Goal: Navigation & Orientation: Find specific page/section

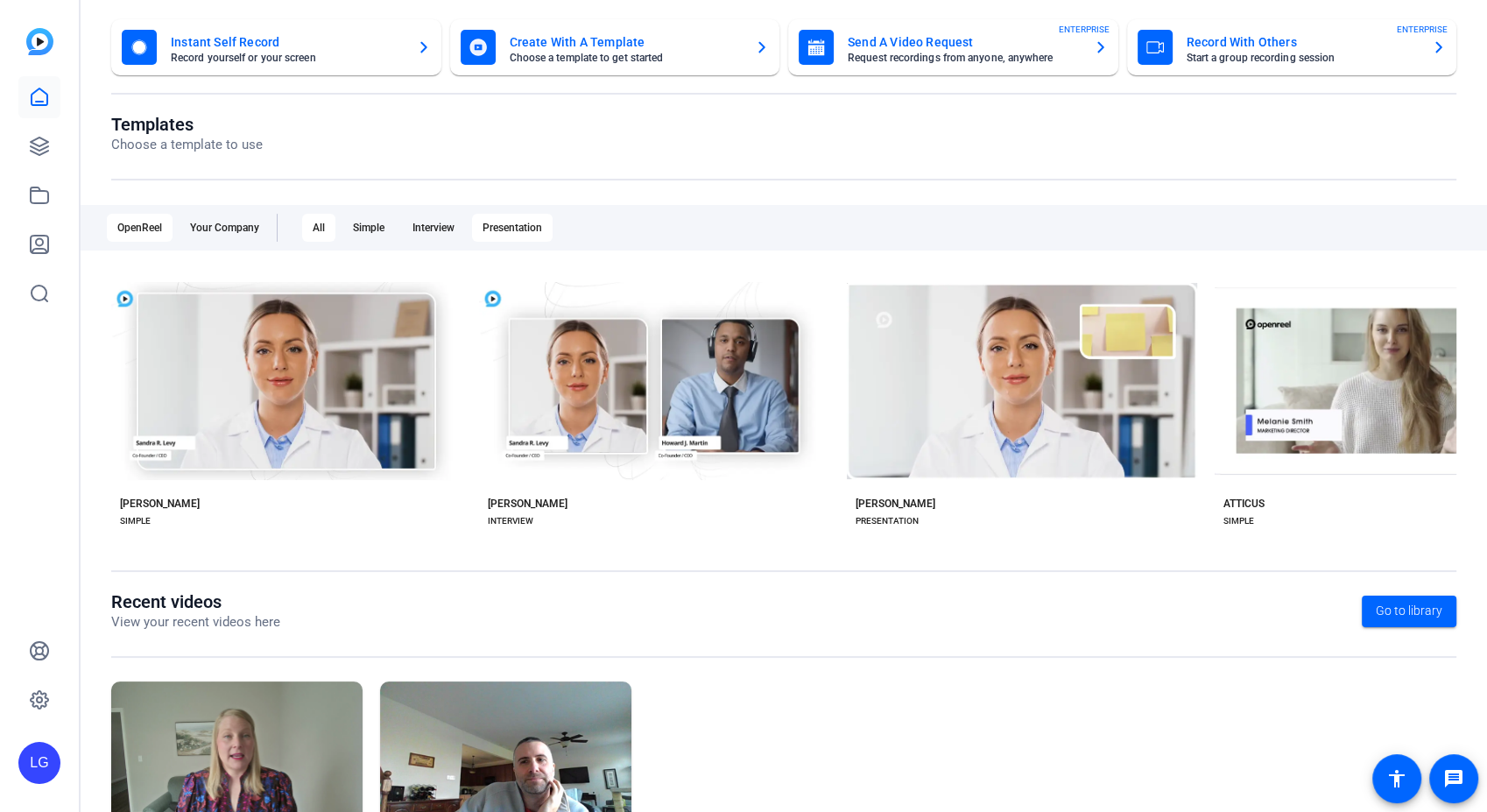
scroll to position [200, 0]
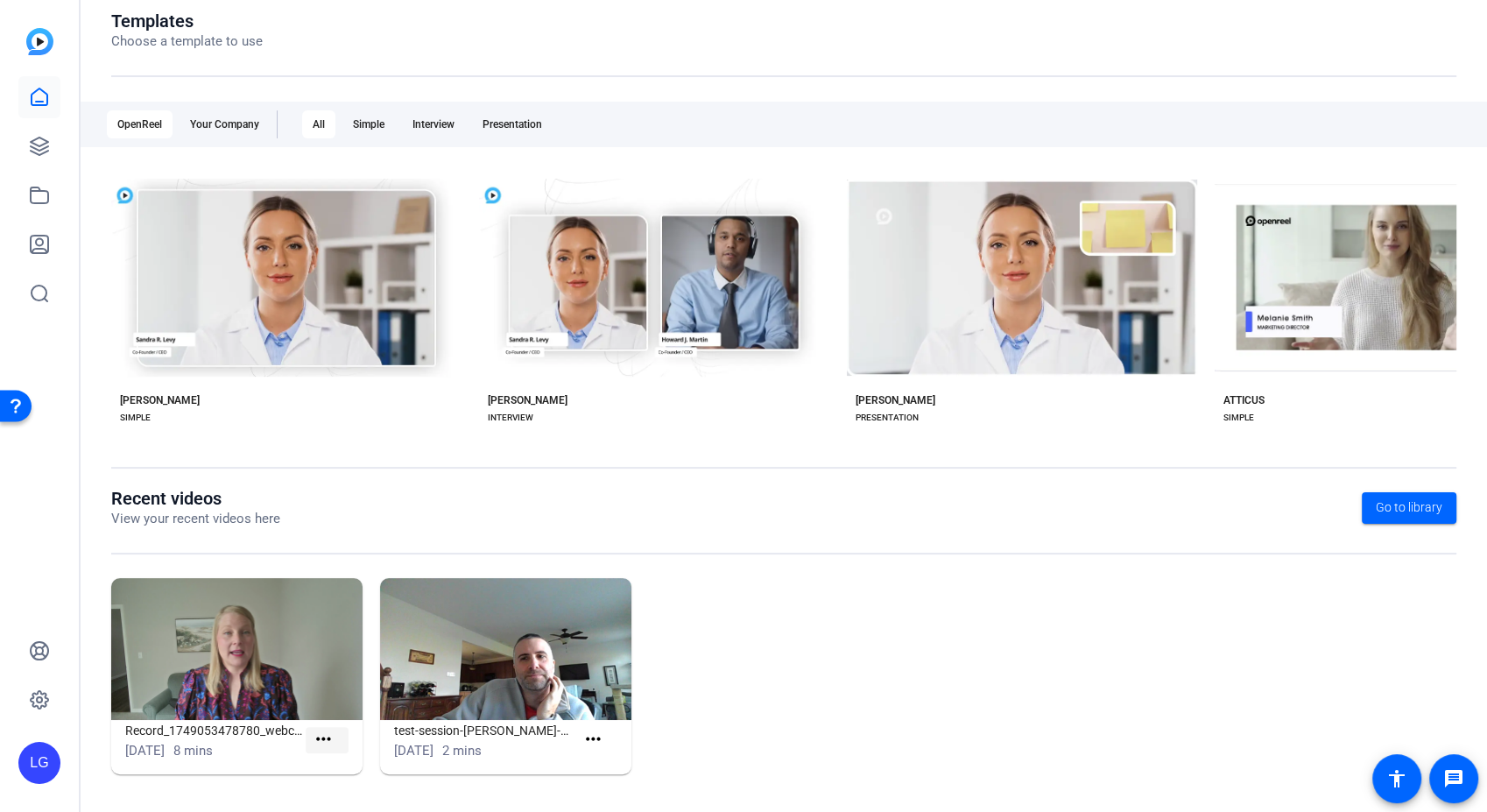
click at [319, 697] on mat-icon "more_horiz" at bounding box center [324, 740] width 22 height 22
click at [32, 136] on div at bounding box center [744, 406] width 1487 height 812
click at [37, 140] on icon at bounding box center [39, 145] width 21 height 21
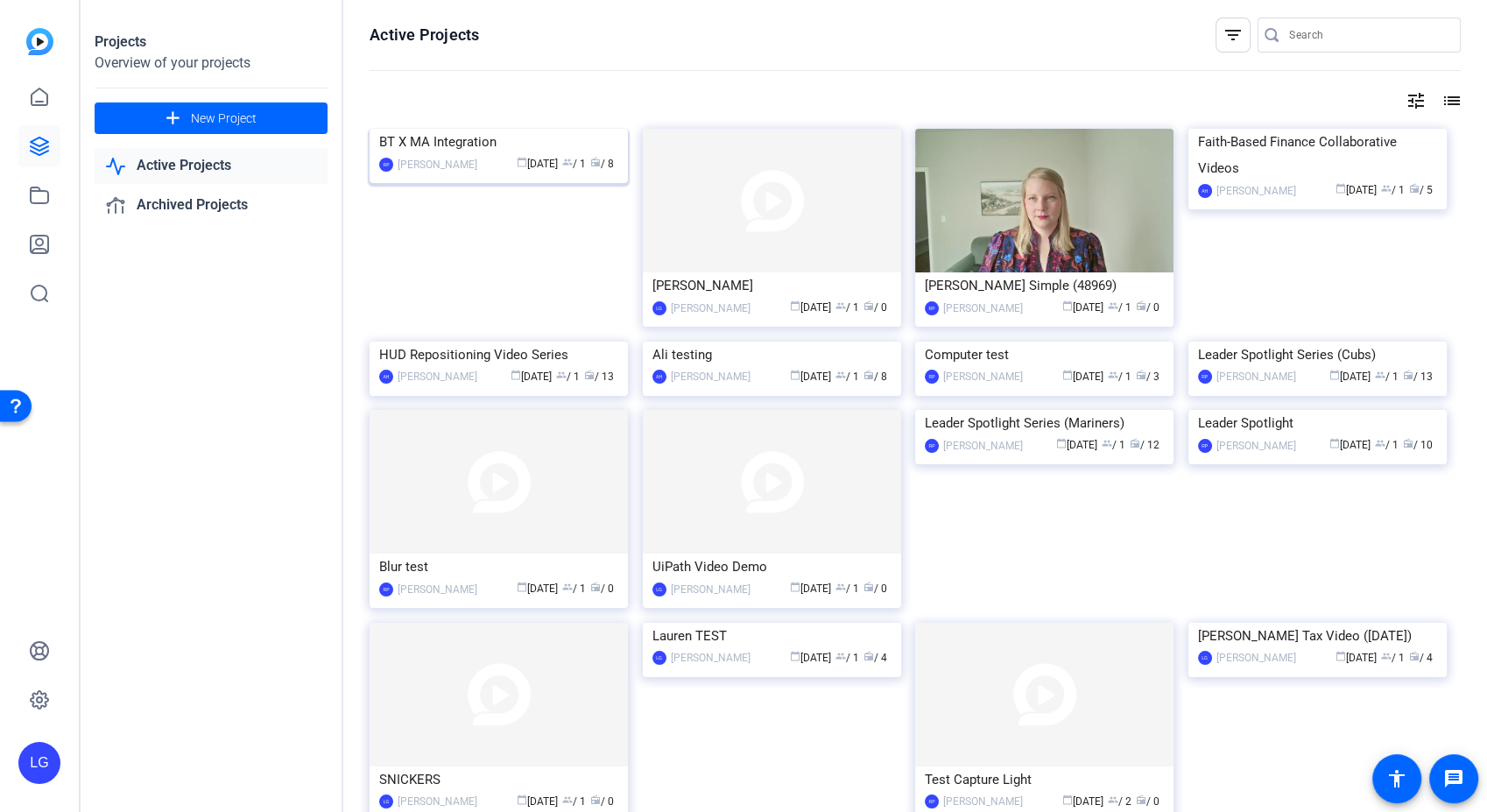
click at [527, 155] on div "BT X MA Integration" at bounding box center [498, 142] width 239 height 26
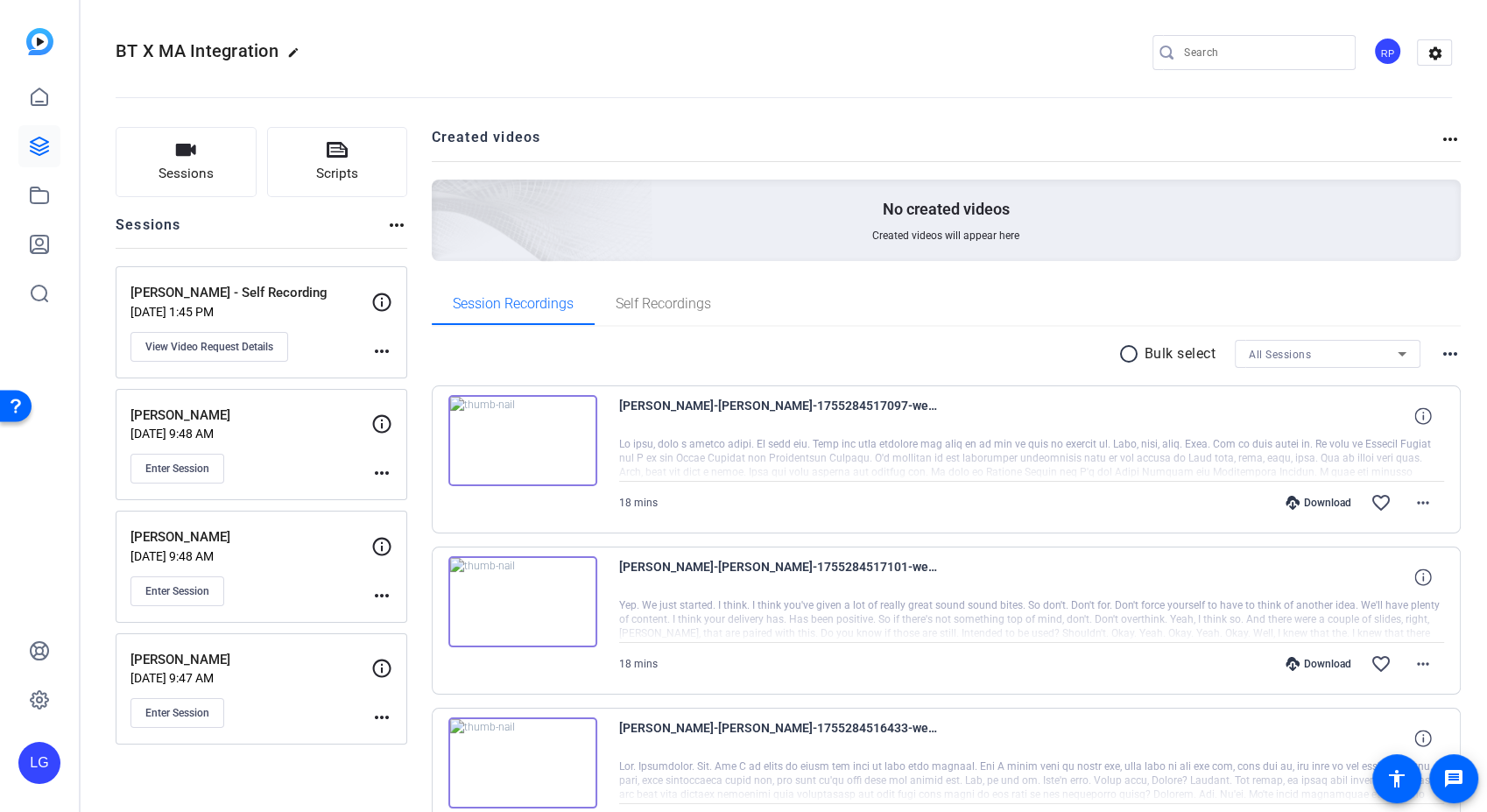
click at [287, 298] on p "[PERSON_NAME] - Self Recording" at bounding box center [251, 293] width 241 height 20
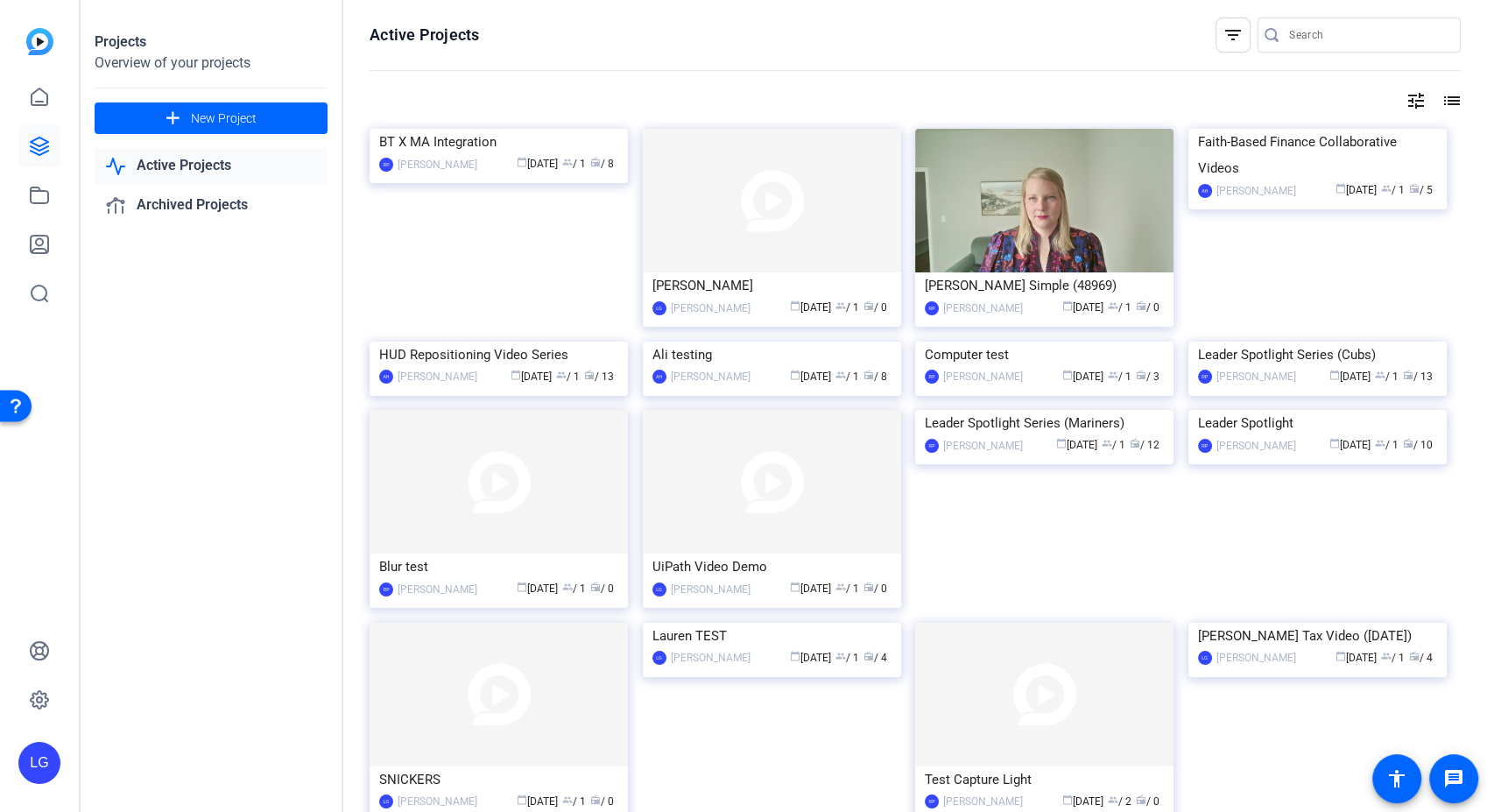
click at [742, 225] on img at bounding box center [772, 200] width 258 height 143
